Goal: Task Accomplishment & Management: Manage account settings

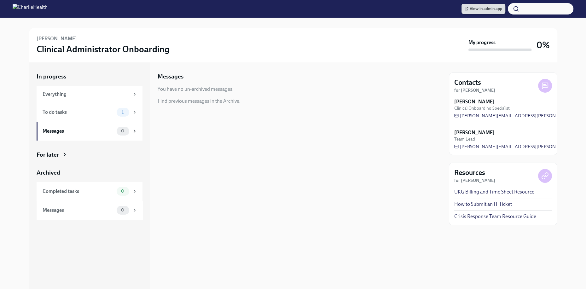
click at [489, 9] on span "View in admin app" at bounding box center [482, 9] width 37 height 6
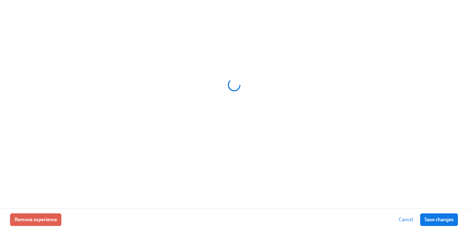
click at [196, 7] on div at bounding box center [234, 84] width 448 height 157
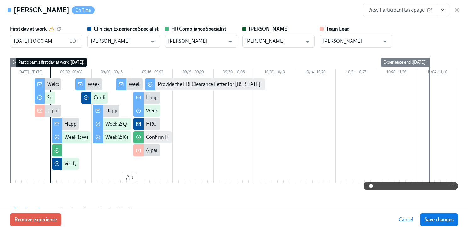
scroll to position [0, 3183]
type input "Keenan Nessl"
type input "Michelle Winograd"
type input "Paige Eber"
type input "ShaReese Wilson"
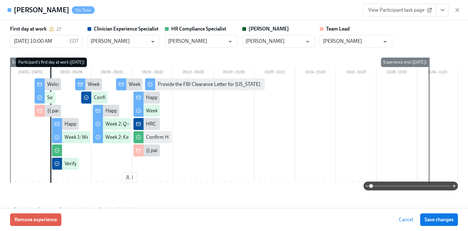
type input "Keenan Nessl"
type input "[PERSON_NAME]"
type input "Paige Eber"
type input "ShaReese Wilson"
click at [458, 8] on icon "button" at bounding box center [458, 10] width 6 height 6
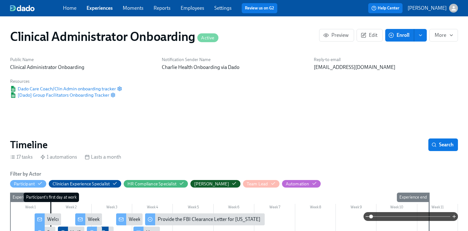
click at [200, 9] on link "Employees" at bounding box center [193, 8] width 24 height 6
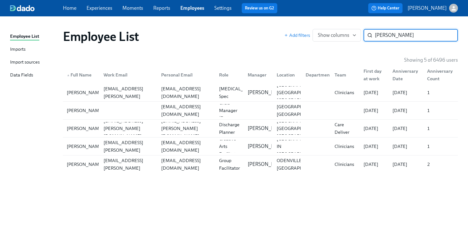
type input "rhodes"
click at [166, 137] on link "Diamond Rhodes diamond.rhodes@charliehealth.com diamond.lynette@gmail.com Disch…" at bounding box center [260, 129] width 395 height 18
click at [117, 140] on div "julia.rhodes@charliehealth.com" at bounding box center [128, 146] width 58 height 13
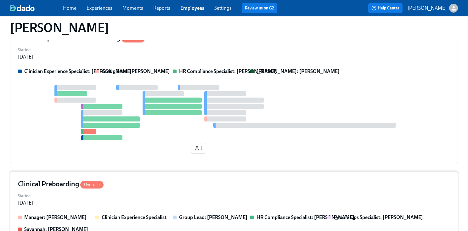
scroll to position [164, 0]
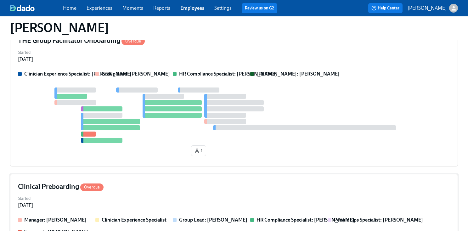
click at [215, 86] on div "Clinician Experience Specialist: Keenan Nessl Group Lead: Daniel Vigus HR Compl…" at bounding box center [234, 115] width 432 height 88
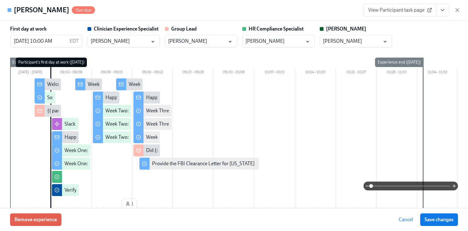
click at [442, 12] on icon "View task page" at bounding box center [443, 10] width 6 height 6
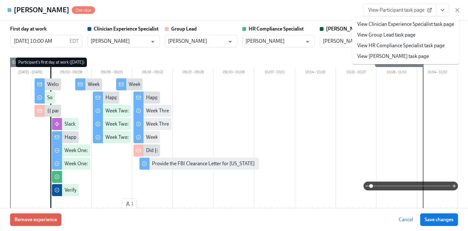
click at [385, 41] on li "View HR Compliance Specialist task page" at bounding box center [405, 45] width 107 height 11
click at [385, 48] on link "View HR Compliance Specialist task page" at bounding box center [402, 45] width 88 height 7
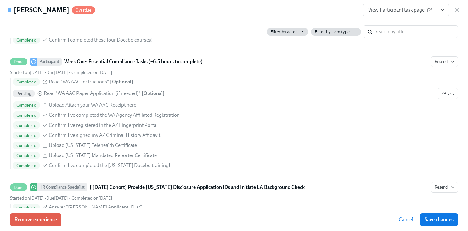
scroll to position [0, 0]
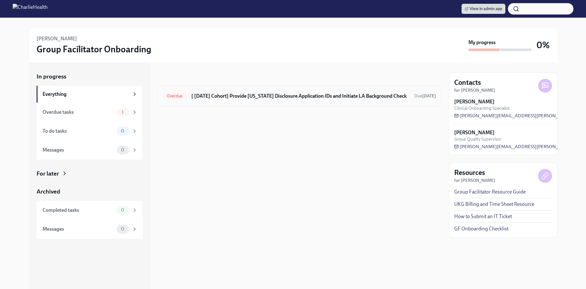
click at [288, 96] on h6 "[ [DATE] Cohort] Provide [US_STATE] Disclosure Application IDs and Initiate LA …" at bounding box center [300, 96] width 218 height 7
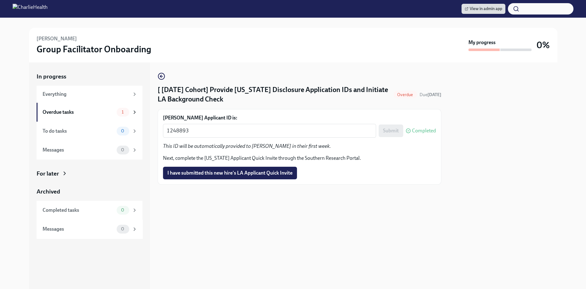
click at [299, 206] on div "[ Sep 2nd Cohort] Provide Utah Disclosure Application IDs and Initiate LA Backg…" at bounding box center [298, 175] width 283 height 226
click at [256, 174] on span "I have submitted this new hire's LA Applicant Quick Invite" at bounding box center [229, 173] width 125 height 6
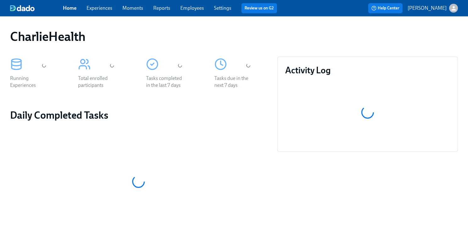
click at [194, 4] on div "Home Experiences Moments Reports Employees Settings Review us on G2" at bounding box center [172, 8] width 219 height 10
click at [194, 10] on link "Employees" at bounding box center [192, 8] width 24 height 6
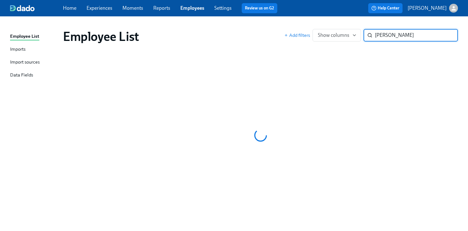
type input "sanders"
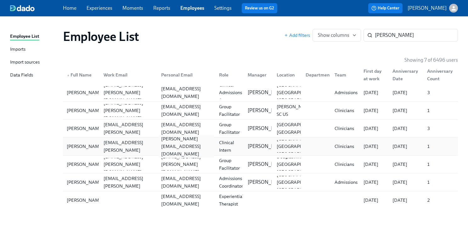
click at [198, 152] on div "kate@kinera.org" at bounding box center [185, 146] width 58 height 13
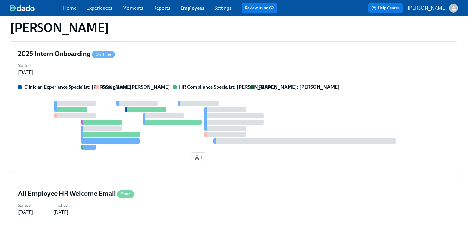
scroll to position [251, 0]
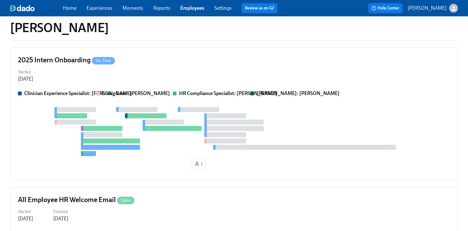
click at [272, 130] on div at bounding box center [234, 131] width 432 height 49
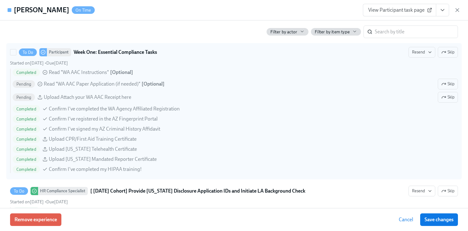
scroll to position [493, 0]
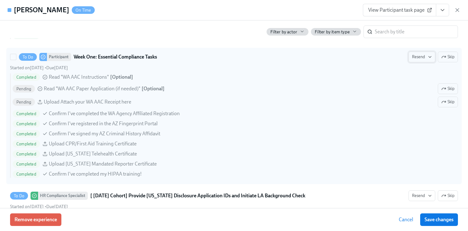
click at [430, 57] on icon "button" at bounding box center [430, 56] width 5 height 5
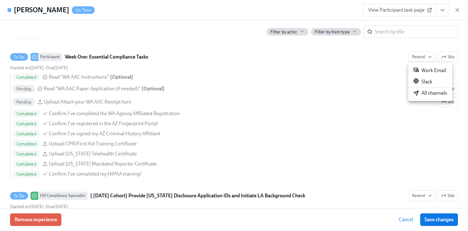
click at [428, 94] on div "All channels" at bounding box center [431, 93] width 34 height 7
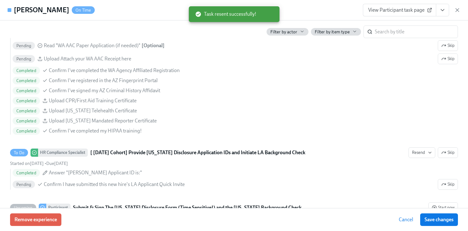
scroll to position [536, 0]
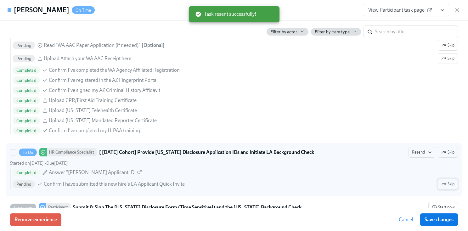
click at [447, 182] on span "Skip" at bounding box center [448, 184] width 13 height 6
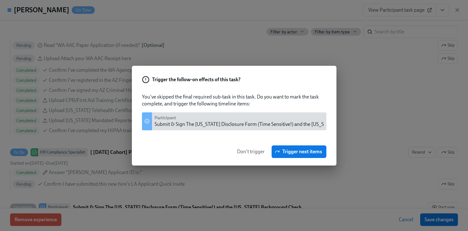
click at [247, 150] on span "Don't trigger" at bounding box center [251, 152] width 28 height 6
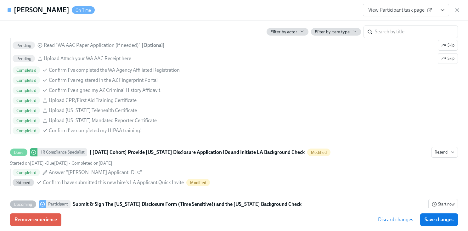
click at [441, 12] on icon "View task page" at bounding box center [443, 10] width 6 height 6
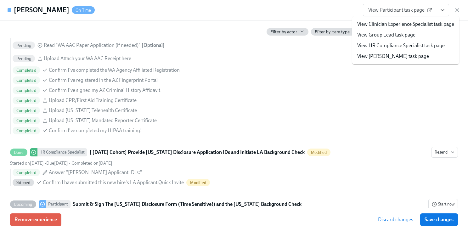
click at [383, 45] on link "View HR Compliance Specialist task page" at bounding box center [402, 45] width 88 height 7
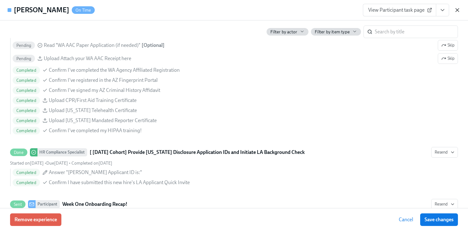
click at [457, 11] on icon "button" at bounding box center [458, 10] width 6 height 6
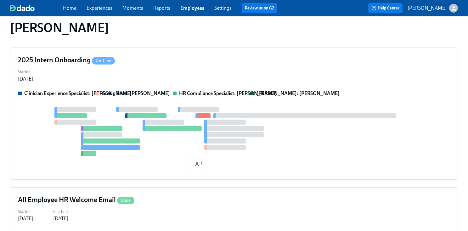
click at [181, 6] on link "Employees" at bounding box center [192, 8] width 24 height 6
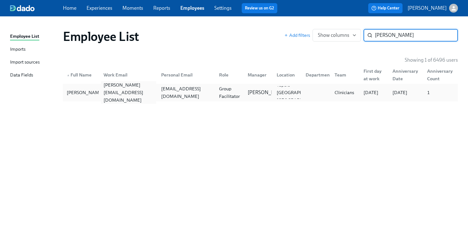
type input "selena jo"
click at [138, 95] on div "selena.jones@charliehealth.com" at bounding box center [128, 92] width 55 height 23
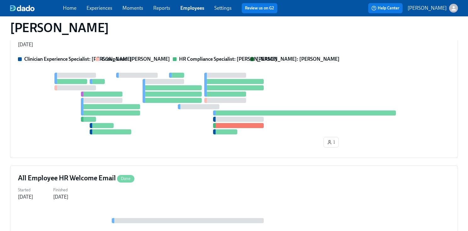
scroll to position [302, 0]
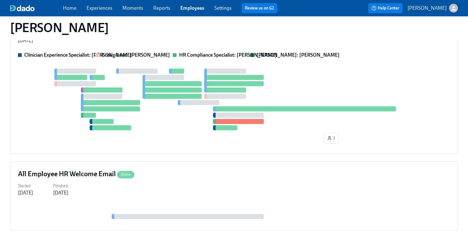
click at [143, 146] on div "THE Group Facilitator Onboarding Overdue Started Aug 14, 2025 Clinician Experie…" at bounding box center [234, 81] width 448 height 145
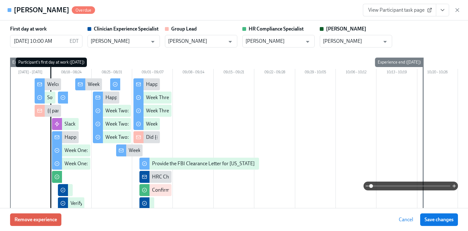
click at [445, 11] on icon "View task page" at bounding box center [443, 10] width 6 height 6
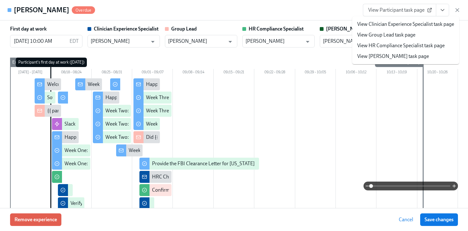
click at [378, 46] on link "View HR Compliance Specialist task page" at bounding box center [402, 45] width 88 height 7
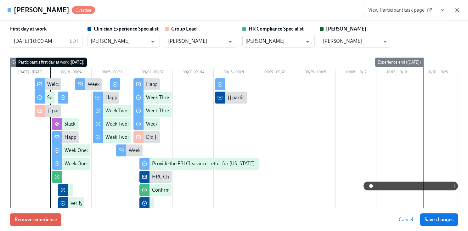
click at [458, 11] on icon "button" at bounding box center [458, 10] width 6 height 6
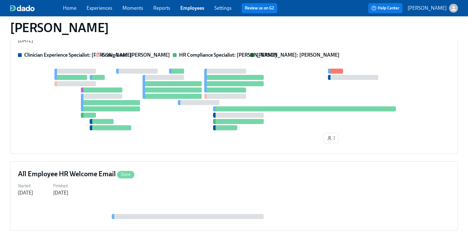
click at [190, 11] on link "Employees" at bounding box center [192, 8] width 24 height 6
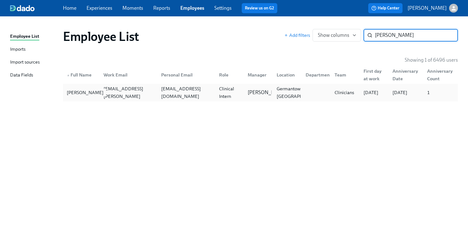
type input "karen o"
click at [77, 92] on div "Karen O'Donnell" at bounding box center [85, 93] width 42 height 8
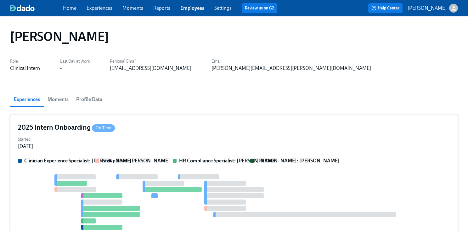
scroll to position [165, 0]
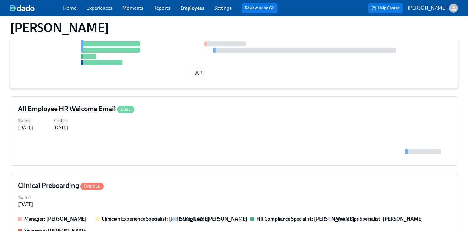
click at [317, 66] on div "1" at bounding box center [234, 45] width 432 height 71
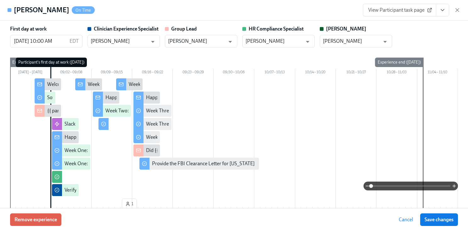
click at [441, 9] on icon "View task page" at bounding box center [443, 10] width 6 height 6
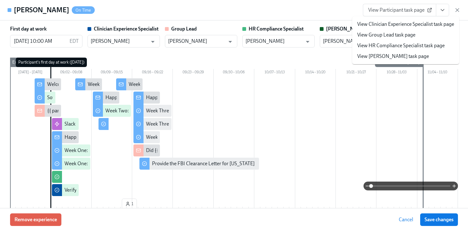
click at [387, 48] on link "View HR Compliance Specialist task page" at bounding box center [402, 45] width 88 height 7
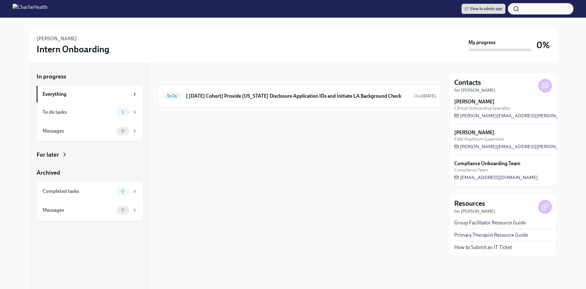
click at [235, 82] on div "In progress To Do [ [DATE] Cohort] Provide [US_STATE] Disclosure Application ID…" at bounding box center [298, 89] width 283 height 34
click at [240, 94] on h6 "[ [DATE] Cohort] Provide [US_STATE] Disclosure Application IDs and Initiate LA …" at bounding box center [297, 96] width 223 height 7
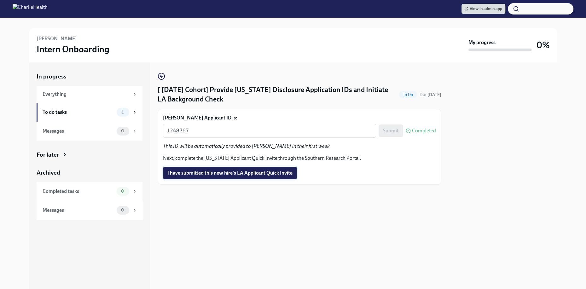
click at [235, 176] on button "I have submitted this new hire's LA Applicant Quick Invite" at bounding box center [230, 173] width 134 height 13
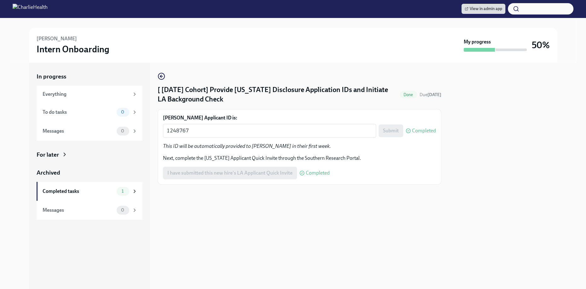
click at [226, 195] on div at bounding box center [298, 195] width 283 height 20
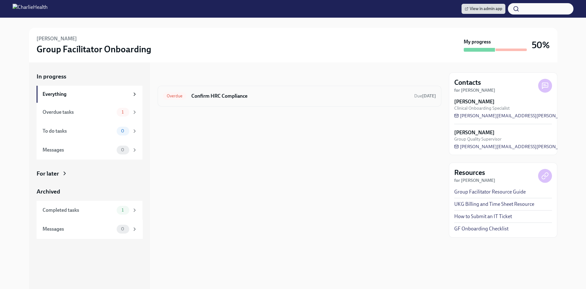
click at [290, 94] on h6 "Confirm HRC Compliance" at bounding box center [300, 96] width 218 height 7
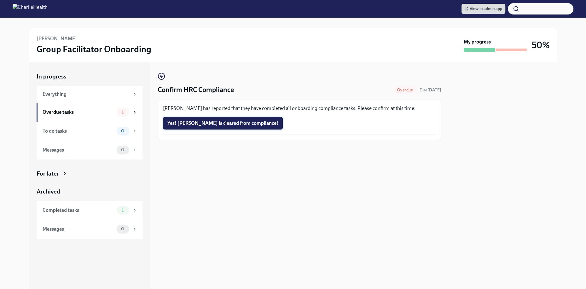
click at [237, 126] on span "Yes! Selena is cleared from compliance!" at bounding box center [222, 123] width 111 height 6
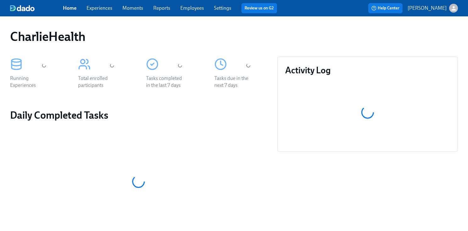
click at [231, 44] on div "CharlieHealth" at bounding box center [234, 36] width 458 height 25
click at [198, 6] on link "Employees" at bounding box center [192, 8] width 24 height 6
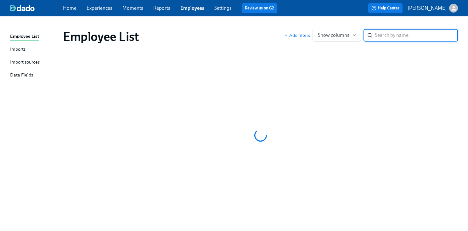
click at [240, 28] on div "Employee List Add filters Show columns ​" at bounding box center [260, 36] width 405 height 25
click at [253, 28] on div "Employee List Add filters Show columns ​" at bounding box center [260, 36] width 405 height 25
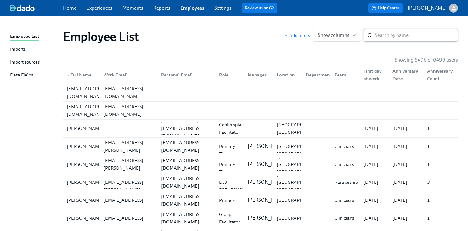
click at [377, 40] on input "search" at bounding box center [416, 35] width 83 height 13
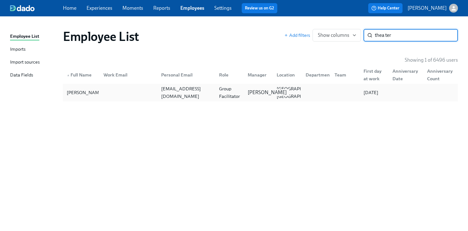
type input "thea ter"
click at [264, 94] on p "Mandee McKelvey" at bounding box center [267, 92] width 39 height 7
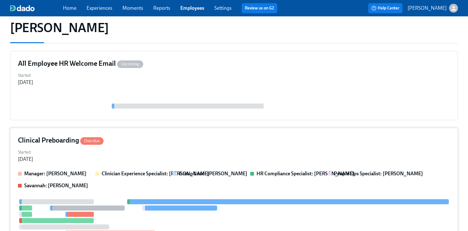
scroll to position [101, 0]
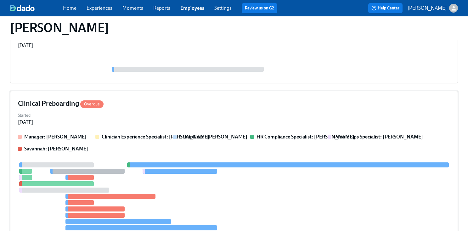
click at [236, 116] on div "Started Sep 05, 2025" at bounding box center [234, 118] width 432 height 15
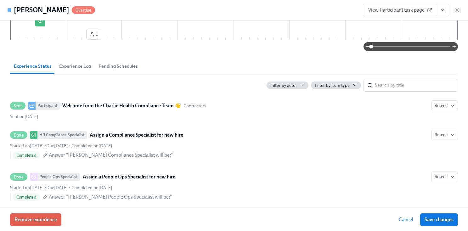
scroll to position [53, 0]
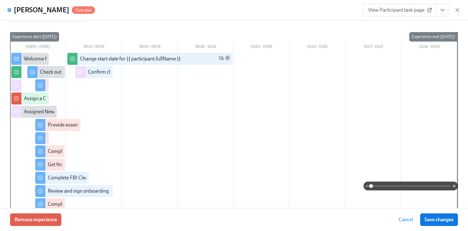
click at [234, 12] on div "Dorothea Terenzi Overdue View Participant task page" at bounding box center [234, 10] width 468 height 20
click at [459, 11] on icon "button" at bounding box center [457, 10] width 3 height 3
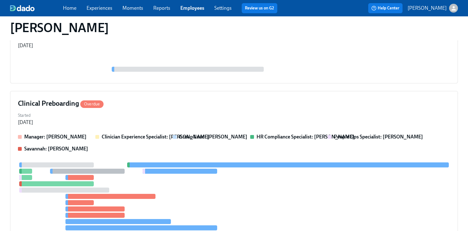
click at [188, 11] on span "Employees" at bounding box center [192, 8] width 24 height 7
click at [186, 9] on link "Employees" at bounding box center [192, 8] width 24 height 6
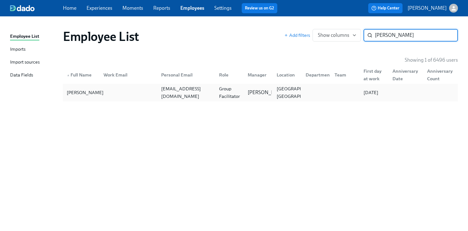
type input "stephanie blake"
click at [87, 96] on div "Stephanie Blake" at bounding box center [85, 93] width 42 height 8
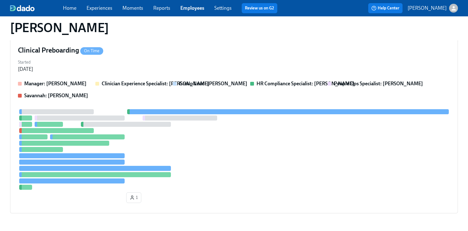
scroll to position [179, 0]
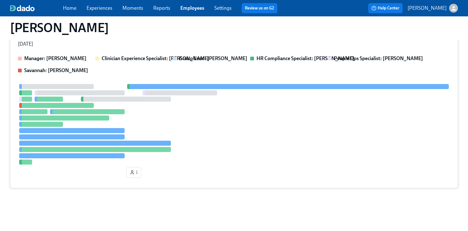
click at [209, 97] on div at bounding box center [234, 124] width 432 height 81
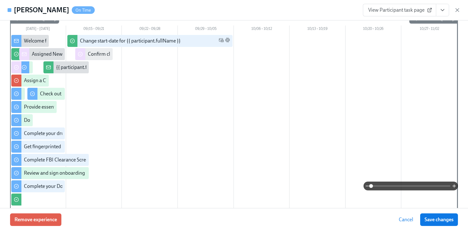
scroll to position [46, 0]
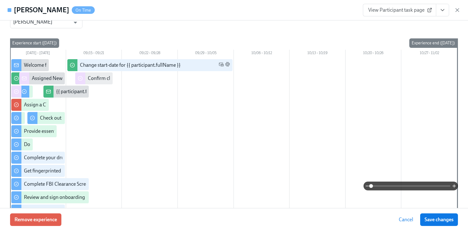
click at [217, 10] on div "Stephanie Blake On Time View Participant task page" at bounding box center [234, 10] width 468 height 20
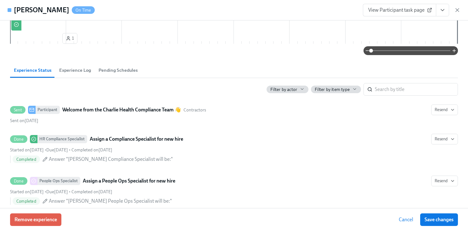
scroll to position [184, 0]
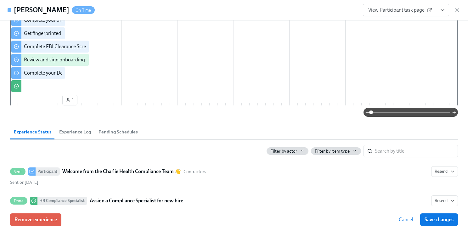
click at [457, 6] on div "View Participant task page" at bounding box center [412, 10] width 98 height 13
click at [457, 12] on icon "button" at bounding box center [458, 10] width 6 height 6
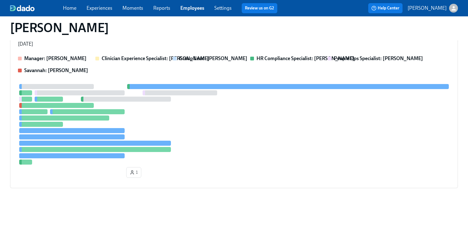
click at [192, 9] on link "Employees" at bounding box center [192, 8] width 24 height 6
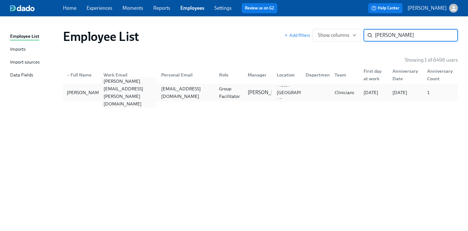
type input "looby"
click at [119, 89] on div "tanya.looby@charliehealth.com" at bounding box center [128, 92] width 55 height 30
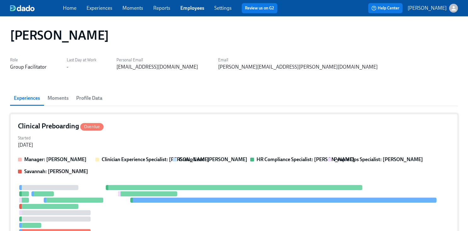
scroll to position [6, 0]
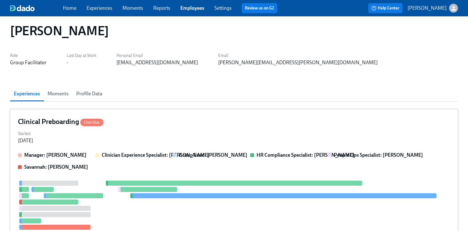
click at [206, 127] on div "Clinical Preboarding Overdue Started Aug 27, 2025 Manager: Denise Chevalier Cli…" at bounding box center [234, 203] width 448 height 188
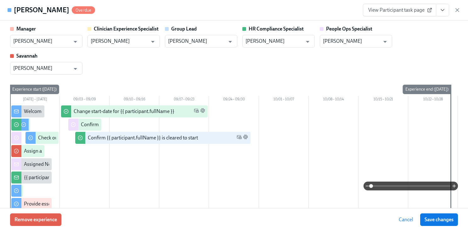
click at [447, 11] on button "View task page" at bounding box center [442, 10] width 13 height 13
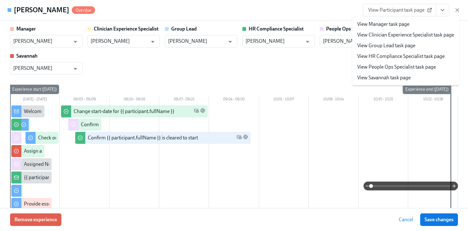
click at [372, 56] on link "View HR Compliance Specialist task page" at bounding box center [402, 56] width 88 height 7
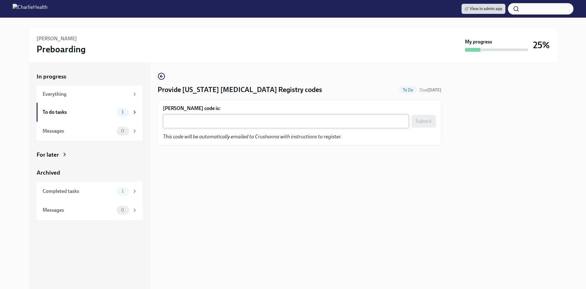
click at [284, 122] on textarea "[PERSON_NAME] code is:" at bounding box center [286, 121] width 238 height 8
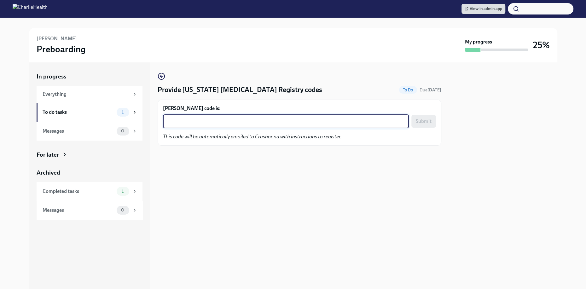
paste textarea "HCGS6ZBWGU8Z"
type textarea "HCGS6ZBWGU8Z"
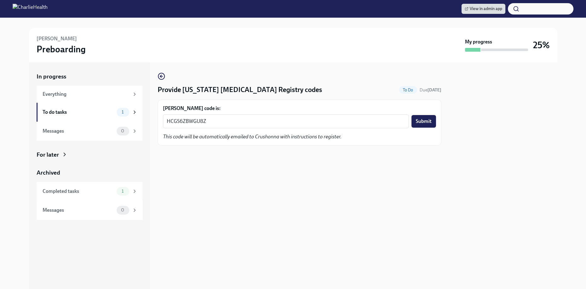
click at [421, 128] on div "HCGS6ZBWGU8Z x ​ Submit" at bounding box center [299, 121] width 273 height 14
click at [420, 120] on span "Submit" at bounding box center [423, 121] width 16 height 6
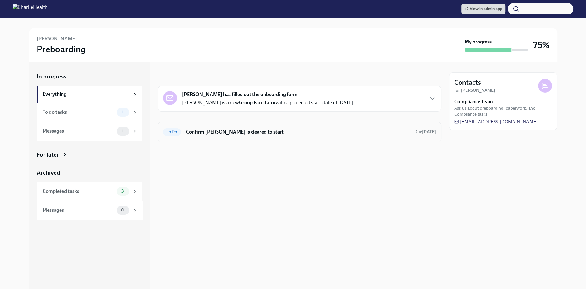
click at [255, 129] on h6 "Confirm [PERSON_NAME] is cleared to start" at bounding box center [297, 132] width 223 height 7
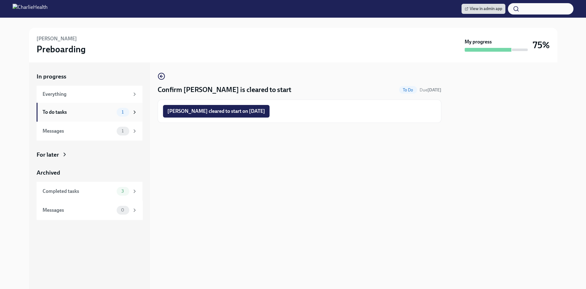
click at [69, 113] on div "To do tasks" at bounding box center [79, 112] width 72 height 7
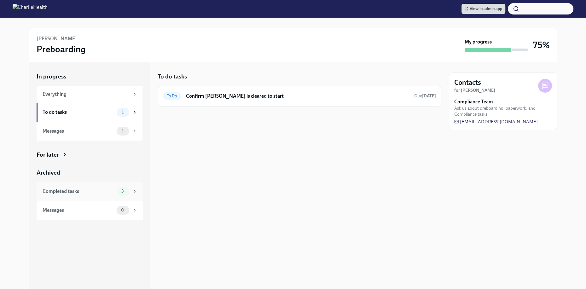
click at [101, 194] on div "Completed tasks" at bounding box center [79, 191] width 72 height 7
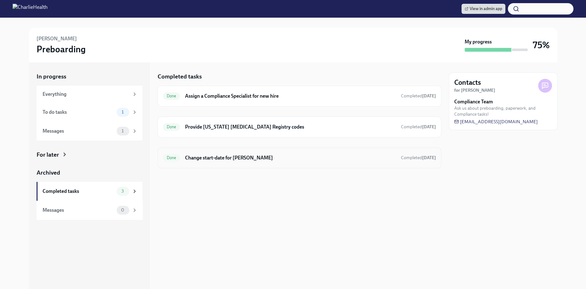
click at [227, 157] on h6 "Change start-date for [PERSON_NAME]" at bounding box center [290, 157] width 210 height 7
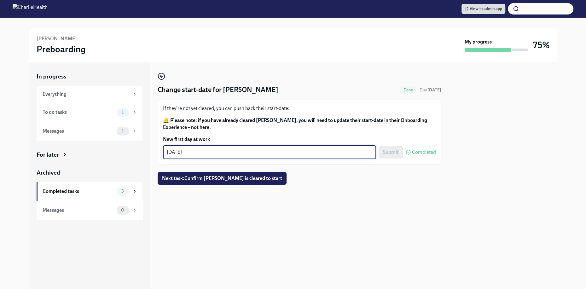
click at [213, 150] on textarea "[DATE]" at bounding box center [269, 152] width 205 height 8
click at [179, 152] on textarea "[DATE]" at bounding box center [269, 152] width 205 height 8
type textarea "[DATE]"
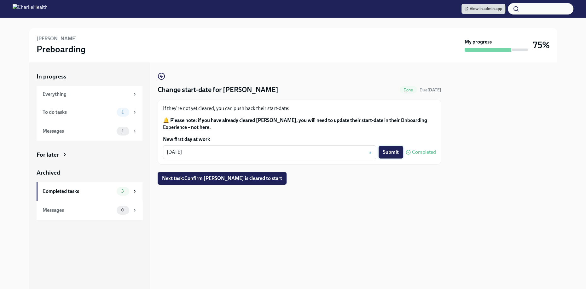
click at [397, 148] on button "Submit" at bounding box center [390, 152] width 25 height 13
click at [300, 59] on div "[PERSON_NAME] Preboarding My progress 75%" at bounding box center [293, 45] width 528 height 35
